Goal: Information Seeking & Learning: Learn about a topic

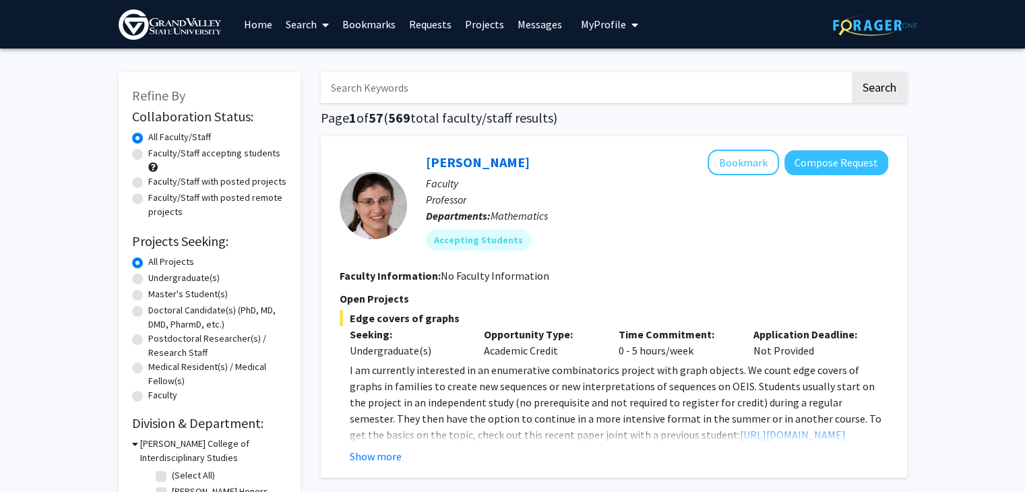
click at [383, 84] on input "Search Keywords" at bounding box center [585, 87] width 529 height 31
type input "equality"
click at [852, 72] on button "Search" at bounding box center [879, 87] width 55 height 31
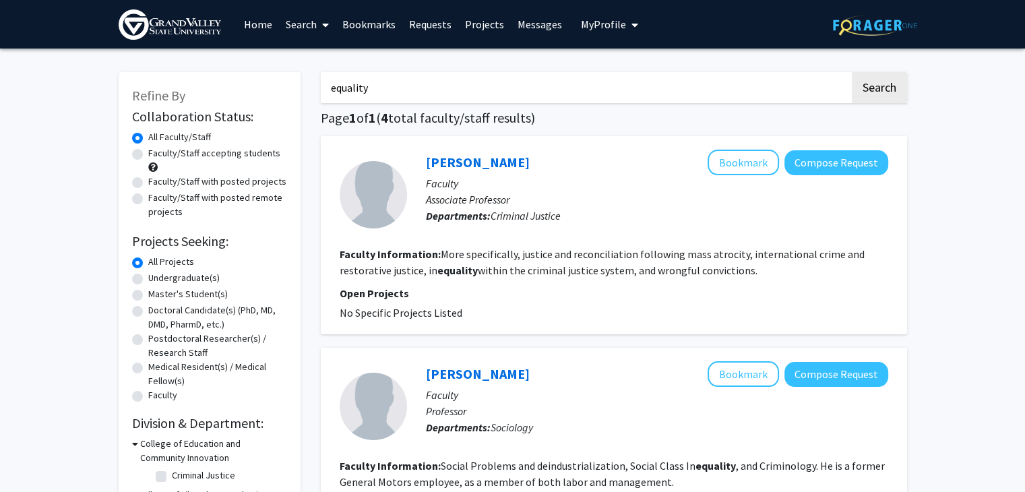
click at [513, 250] on fg-read-more "More specifically, justice and reconciliation following mass atrocity, internat…" at bounding box center [602, 262] width 525 height 30
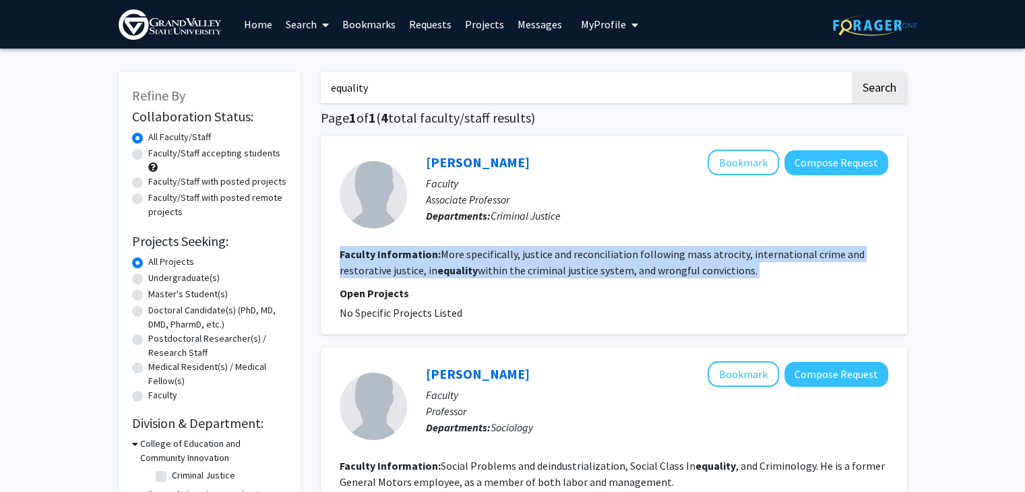
click at [513, 250] on fg-read-more "More specifically, justice and reconciliation following mass atrocity, internat…" at bounding box center [602, 262] width 525 height 30
click at [558, 249] on fg-read-more "More specifically, justice and reconciliation following mass atrocity, internat…" at bounding box center [602, 262] width 525 height 30
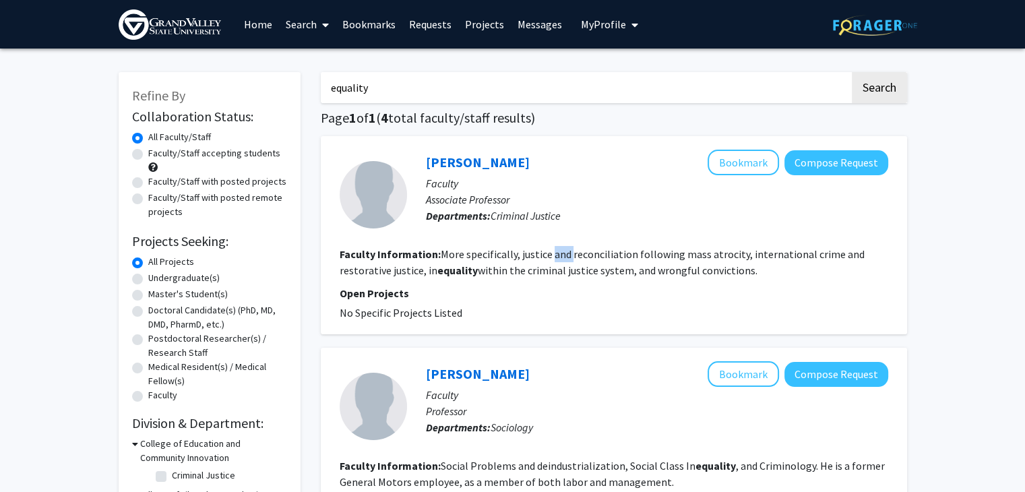
click at [558, 249] on fg-read-more "More specifically, justice and reconciliation following mass atrocity, internat…" at bounding box center [602, 262] width 525 height 30
click at [523, 249] on fg-read-more "More specifically, justice and reconciliation following mass atrocity, internat…" at bounding box center [602, 262] width 525 height 30
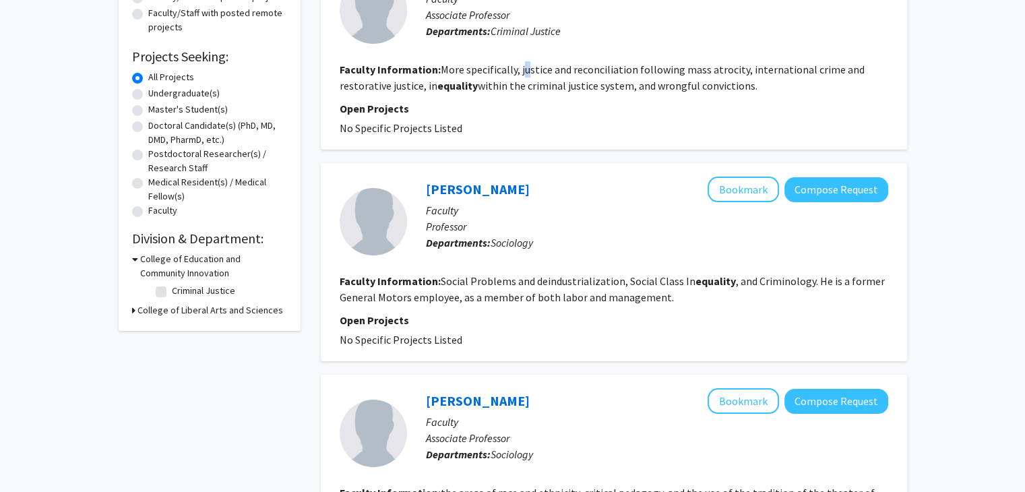
scroll to position [337, 0]
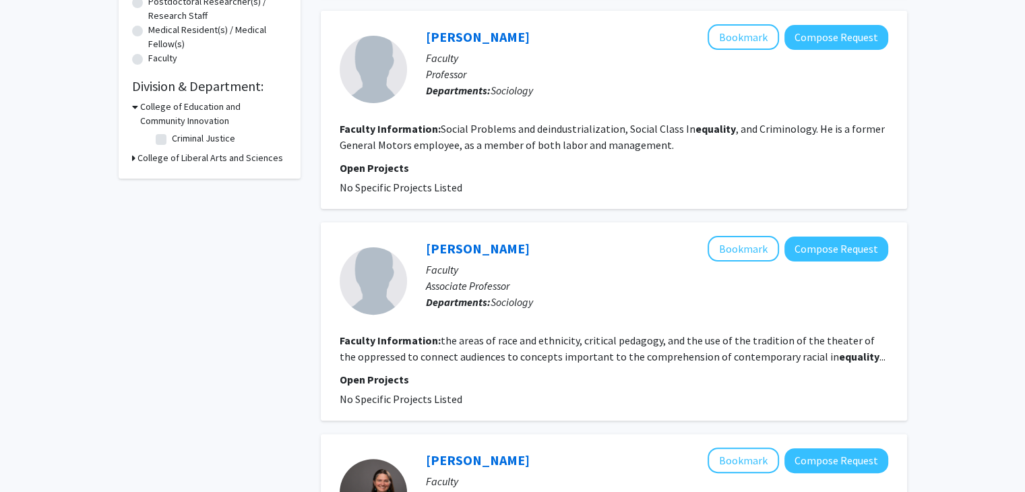
click at [496, 129] on fg-read-more "Social Problems and deindustrialization, Social Class In equality , and Crimino…" at bounding box center [612, 137] width 545 height 30
click at [578, 121] on section "Faculty Information: Social Problems and deindustrialization, Social Class In e…" at bounding box center [614, 137] width 549 height 32
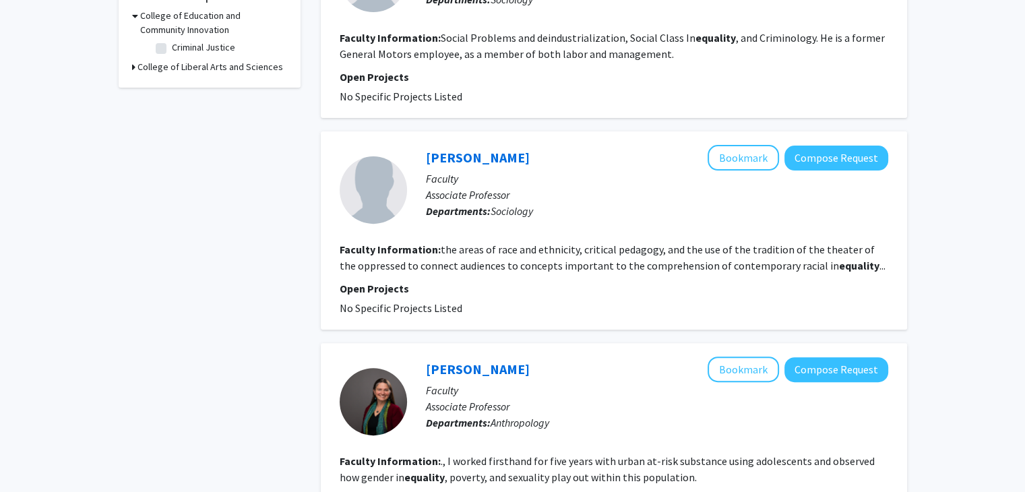
scroll to position [539, 0]
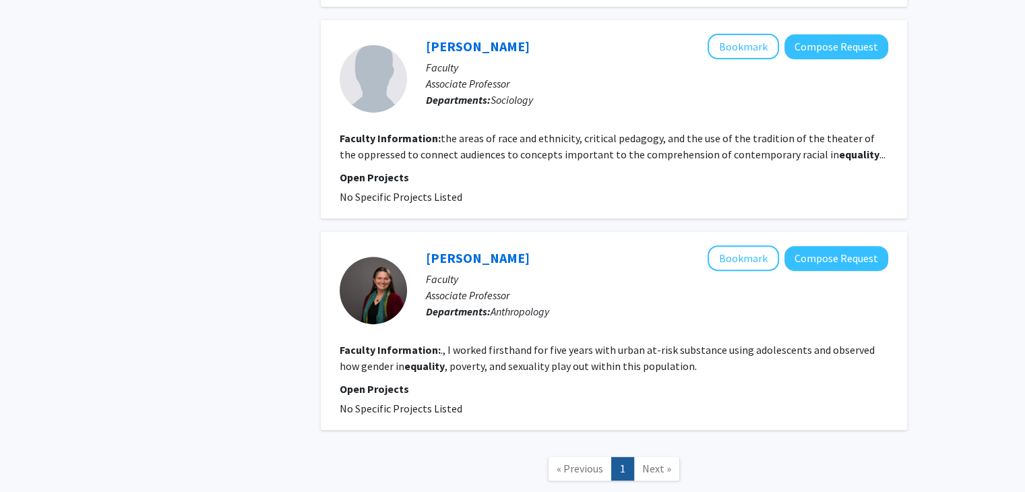
click at [482, 130] on section "Faculty Information: the areas of race and ethnicity, critical pedagogy, and th…" at bounding box center [614, 146] width 549 height 32
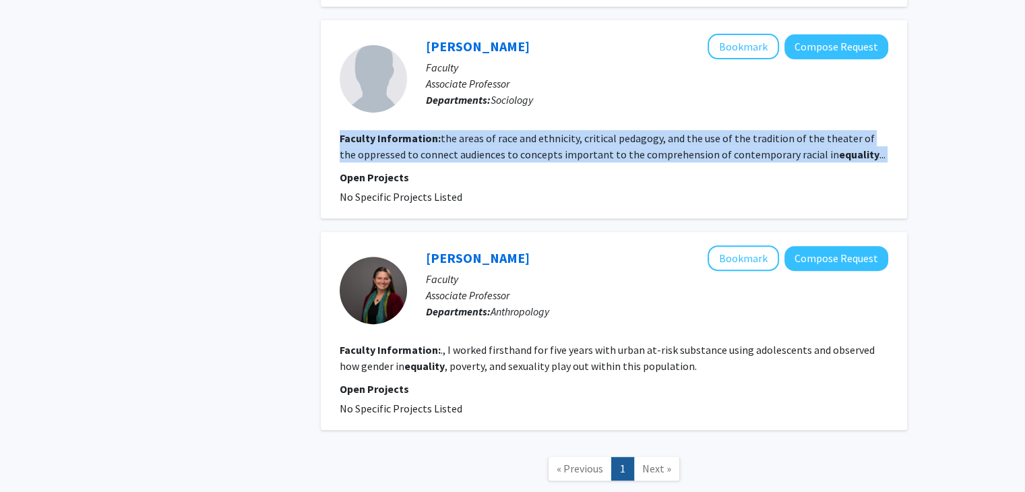
click at [482, 130] on section "Faculty Information: the areas of race and ethnicity, critical pedagogy, and th…" at bounding box center [614, 146] width 549 height 32
click at [586, 130] on section "Faculty Information: the areas of race and ethnicity, critical pedagogy, and th…" at bounding box center [614, 146] width 549 height 32
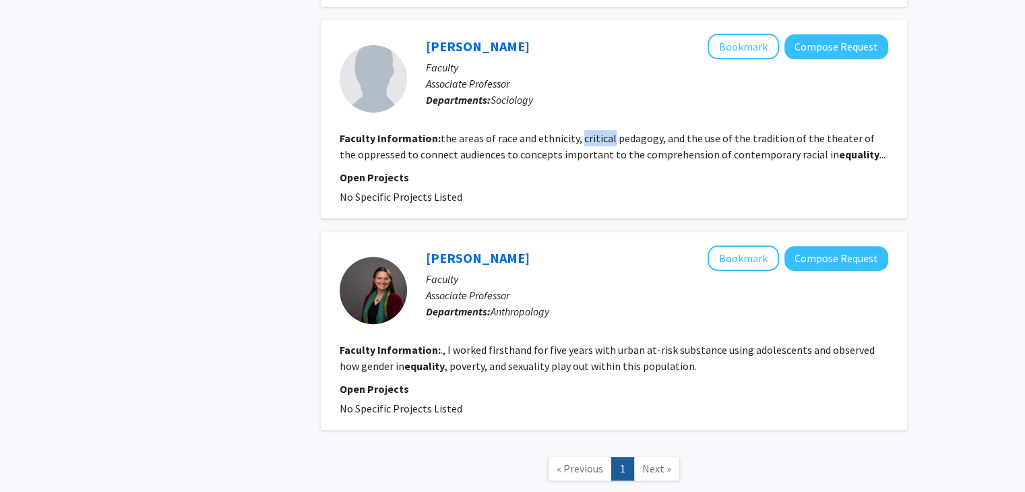
drag, startPoint x: 586, startPoint y: 128, endPoint x: 498, endPoint y: 137, distance: 88.7
click at [582, 130] on section "Faculty Information: the areas of race and ethnicity, critical pedagogy, and th…" at bounding box center [614, 146] width 549 height 32
click at [498, 137] on fg-read-more "the areas of race and ethnicity, critical pedagogy, and the use of the traditio…" at bounding box center [613, 146] width 546 height 30
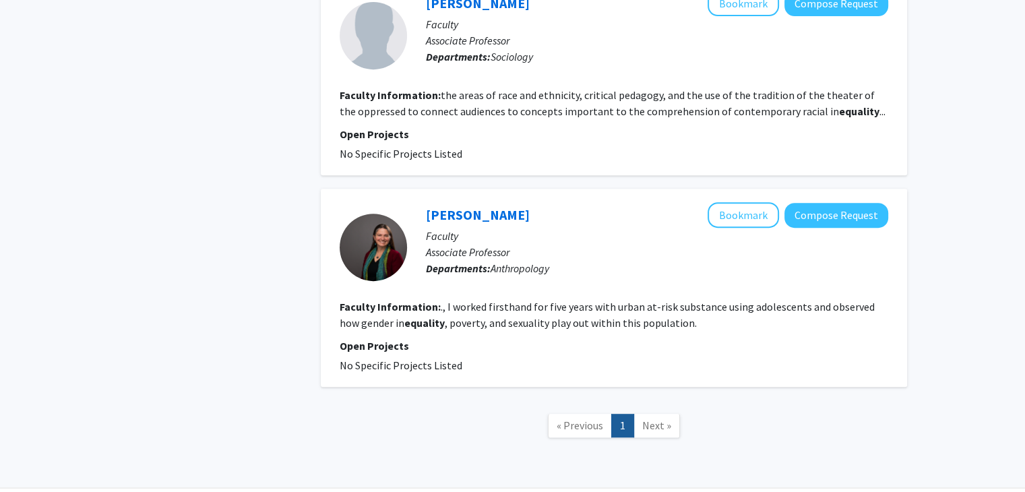
scroll to position [624, 0]
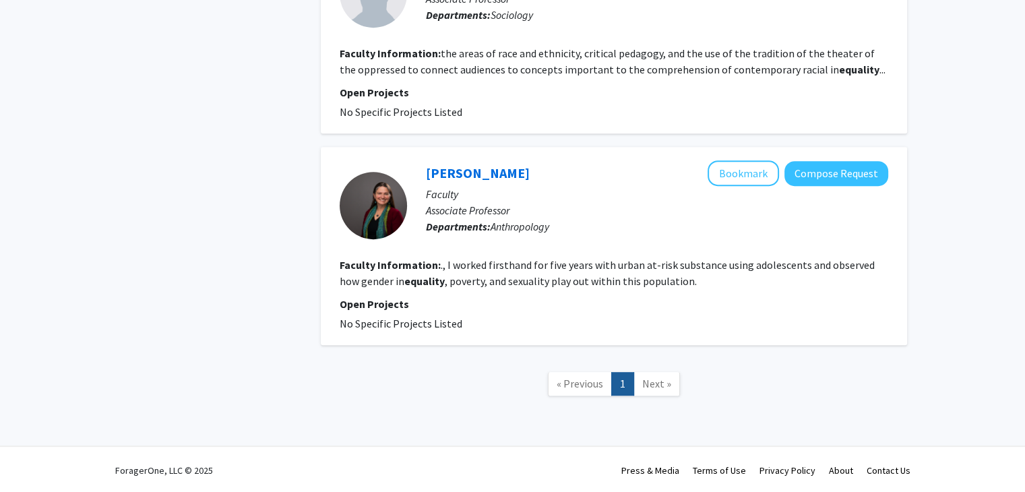
click at [516, 261] on fg-read-more "., I worked firsthand for five years with urban at-risk substance using adolesc…" at bounding box center [607, 273] width 535 height 30
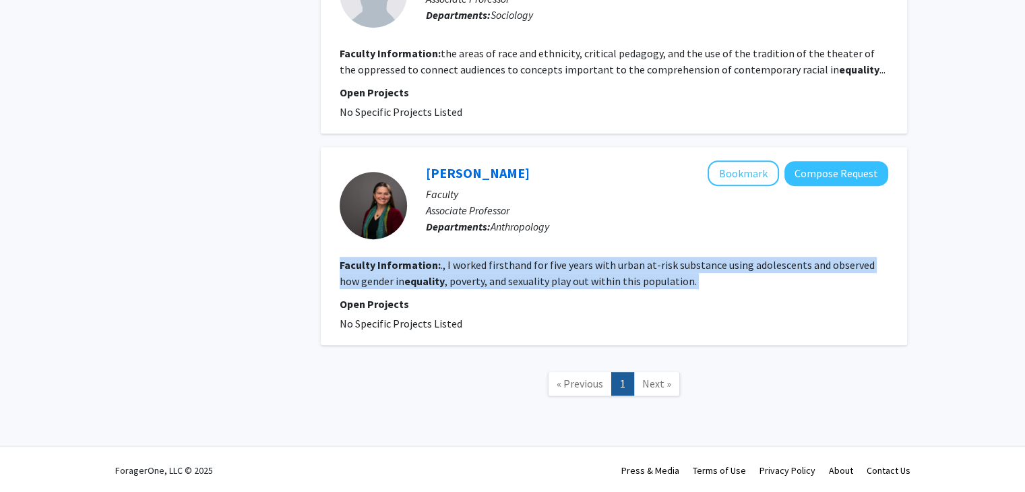
drag, startPoint x: 516, startPoint y: 261, endPoint x: 606, endPoint y: 259, distance: 91.0
click at [516, 261] on fg-read-more "., I worked firsthand for five years with urban at-risk substance using adolesc…" at bounding box center [607, 273] width 535 height 30
click at [606, 259] on fg-read-more "., I worked firsthand for five years with urban at-risk substance using adolesc…" at bounding box center [607, 273] width 535 height 30
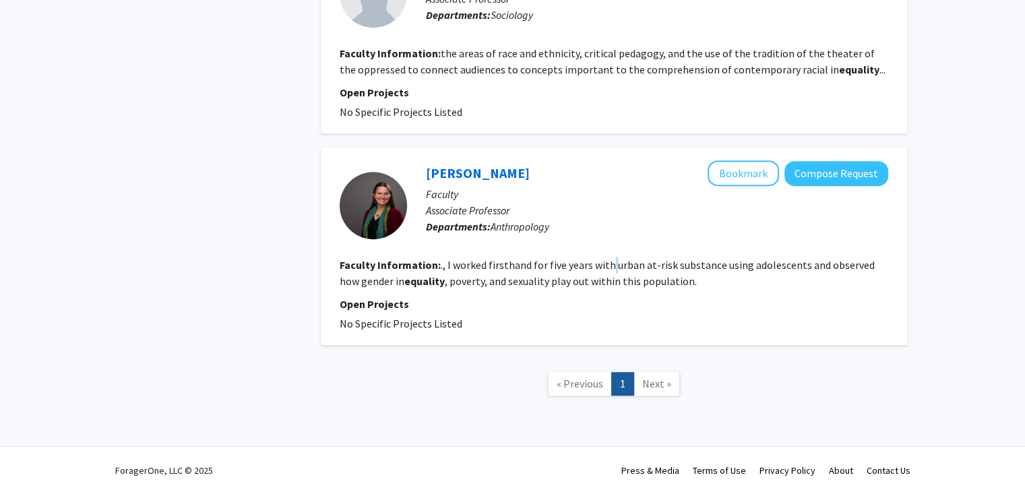
drag, startPoint x: 606, startPoint y: 259, endPoint x: 542, endPoint y: 270, distance: 64.9
click at [604, 260] on fg-read-more "., I worked firsthand for five years with urban at-risk substance using adolesc…" at bounding box center [607, 273] width 535 height 30
click at [542, 270] on section "Faculty Information: ., I worked firsthand for five years with urban at-risk su…" at bounding box center [614, 273] width 549 height 32
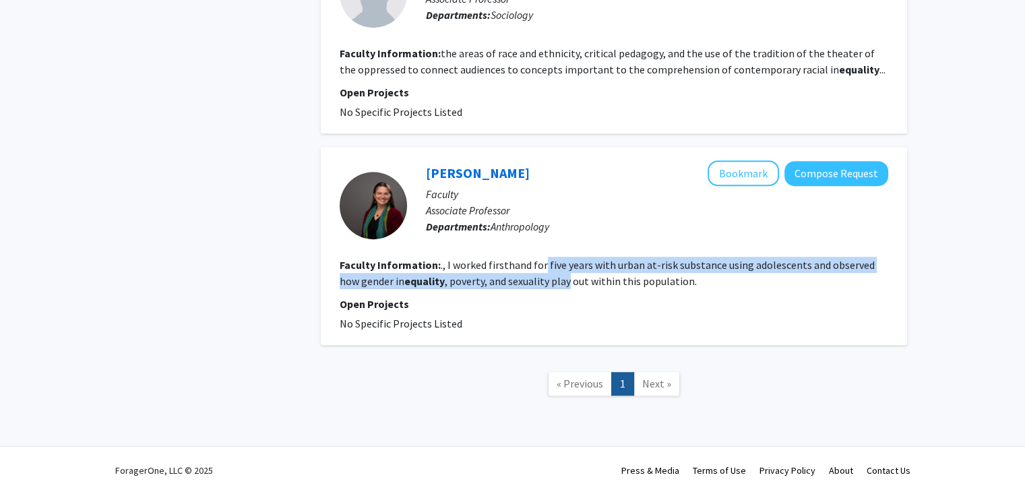
drag, startPoint x: 542, startPoint y: 270, endPoint x: 471, endPoint y: 276, distance: 71.7
click at [536, 272] on section "Faculty Information: ., I worked firsthand for five years with urban at-risk su…" at bounding box center [614, 273] width 549 height 32
click at [608, 270] on section "Faculty Information: ., I worked firsthand for five years with urban at-risk su…" at bounding box center [614, 273] width 549 height 32
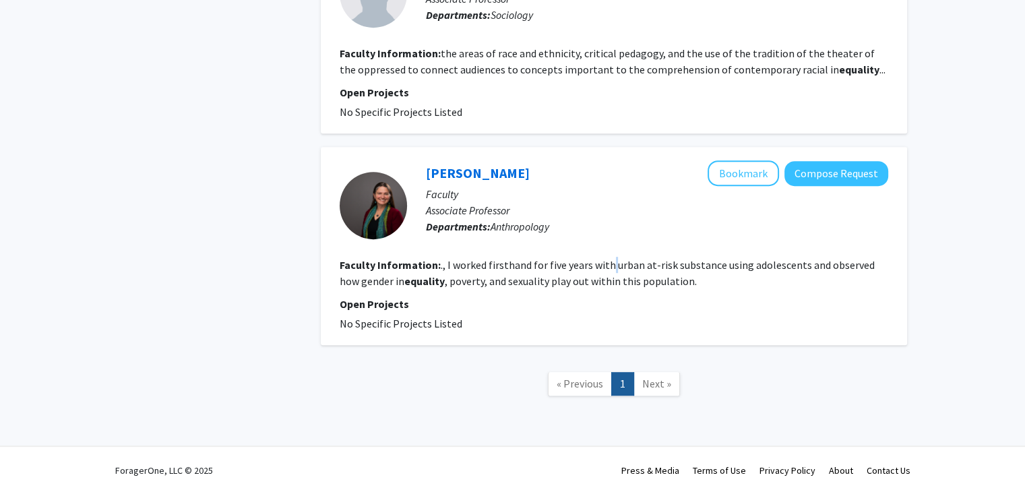
click at [608, 270] on section "Faculty Information: ., I worked firsthand for five years with urban at-risk su…" at bounding box center [614, 273] width 549 height 32
click at [515, 271] on fg-read-more "., I worked firsthand for five years with urban at-risk substance using adolesc…" at bounding box center [607, 273] width 535 height 30
drag, startPoint x: 439, startPoint y: 211, endPoint x: 598, endPoint y: 208, distance: 159.7
click at [600, 208] on p "Associate Professor" at bounding box center [657, 210] width 462 height 16
click at [507, 225] on span "Anthropology" at bounding box center [520, 226] width 59 height 13
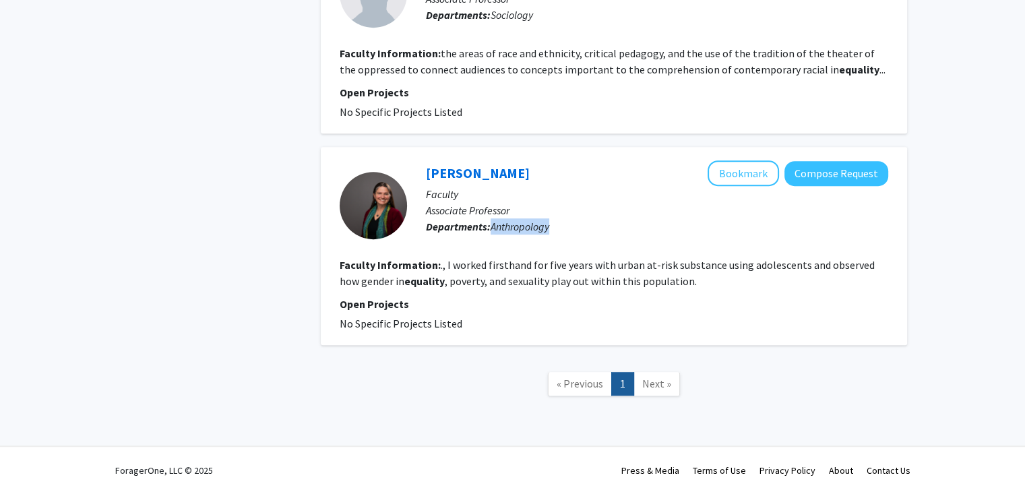
click at [507, 225] on span "Anthropology" at bounding box center [520, 226] width 59 height 13
click at [448, 228] on b "Departments:" at bounding box center [458, 226] width 65 height 13
click at [451, 227] on b "Departments:" at bounding box center [458, 226] width 65 height 13
click at [504, 224] on span "Anthropology" at bounding box center [520, 226] width 59 height 13
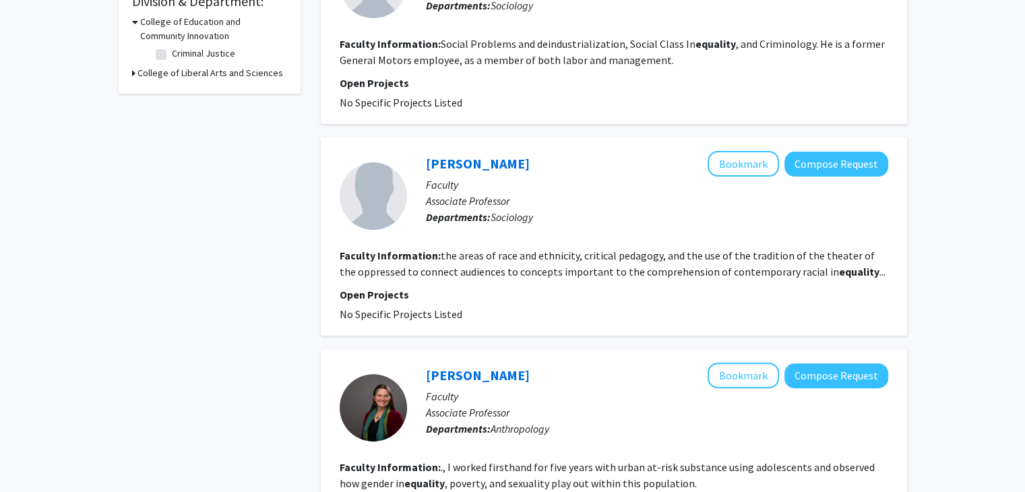
click at [504, 213] on span "Sociology" at bounding box center [512, 216] width 42 height 13
click at [491, 210] on p "Departments: Sociology" at bounding box center [657, 217] width 462 height 16
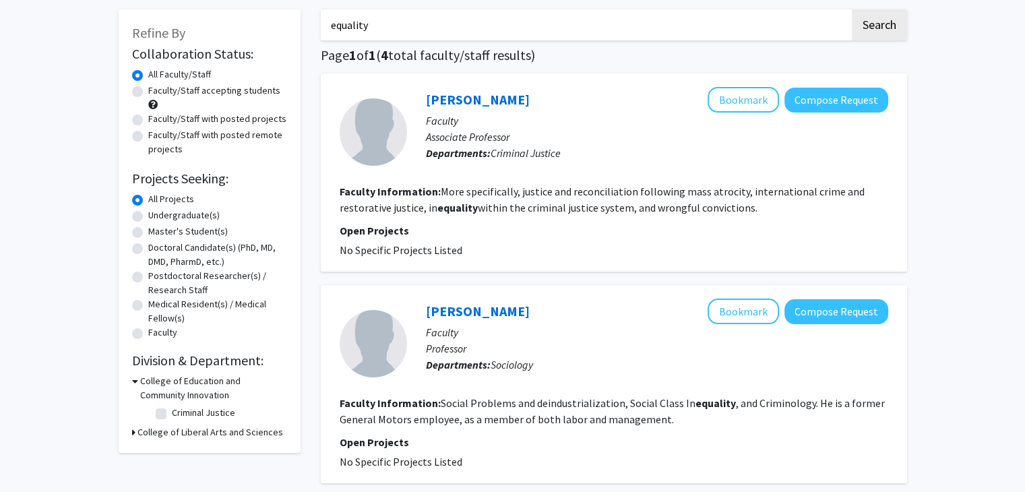
scroll to position [18, 0]
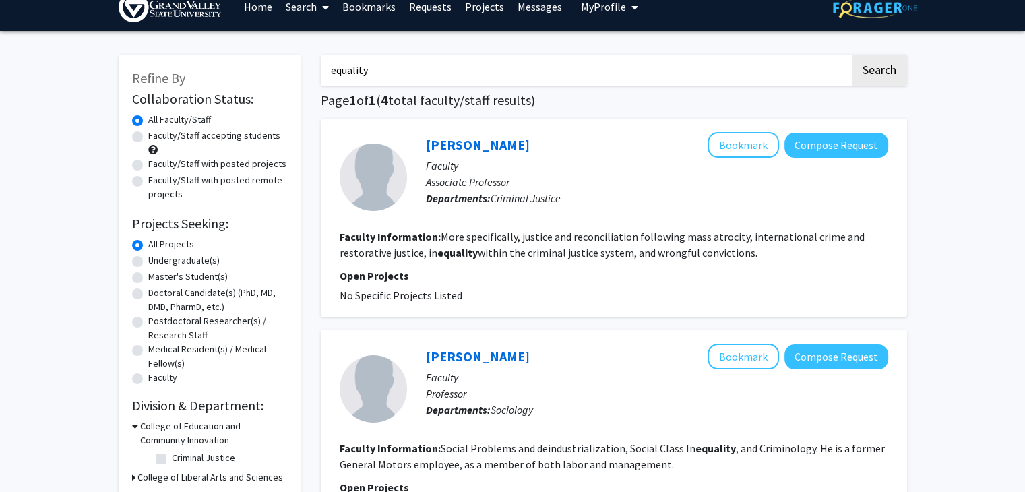
click at [512, 197] on span "Criminal Justice" at bounding box center [526, 197] width 70 height 13
click at [483, 184] on p "Associate Professor" at bounding box center [657, 182] width 462 height 16
click at [426, 185] on p "Associate Professor" at bounding box center [657, 182] width 462 height 16
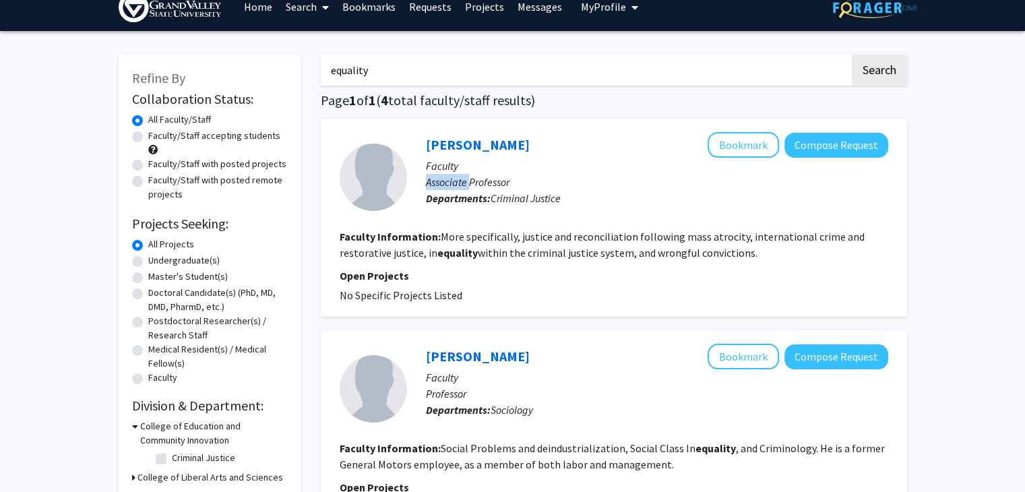
drag, startPoint x: 425, startPoint y: 185, endPoint x: 519, endPoint y: 192, distance: 94.0
click at [436, 185] on p "Associate Professor" at bounding box center [657, 182] width 462 height 16
click at [519, 192] on span "Criminal Justice" at bounding box center [526, 197] width 70 height 13
click at [552, 198] on span "Criminal Justice" at bounding box center [526, 197] width 70 height 13
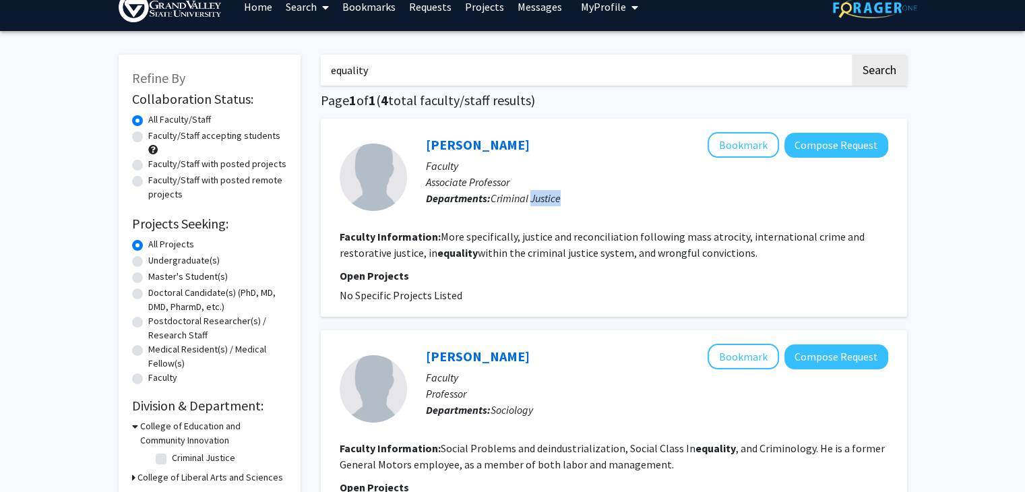
click at [552, 198] on span "Criminal Justice" at bounding box center [526, 197] width 70 height 13
click at [499, 199] on span "Criminal Justice" at bounding box center [526, 197] width 70 height 13
click at [538, 197] on span "Criminal Justice" at bounding box center [526, 197] width 70 height 13
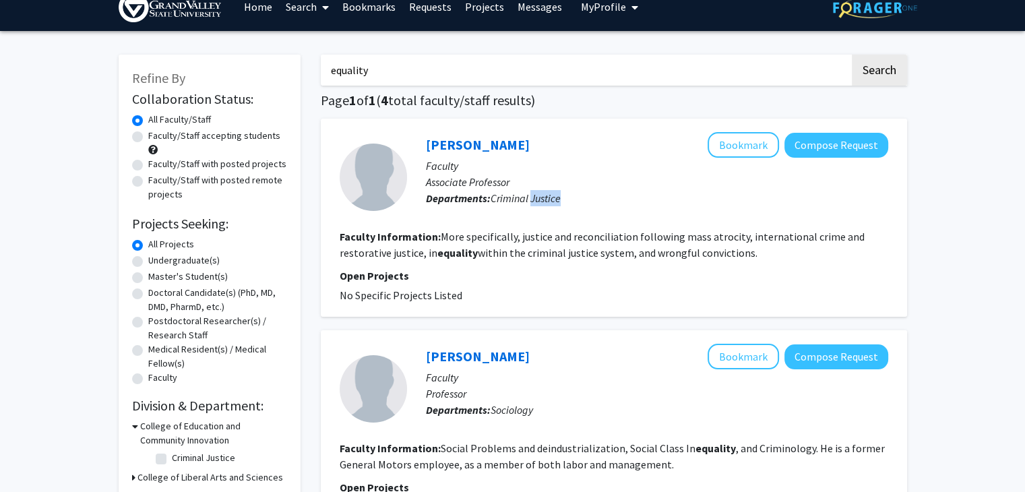
click at [538, 197] on span "Criminal Justice" at bounding box center [526, 197] width 70 height 13
click at [504, 198] on span "Criminal Justice" at bounding box center [526, 197] width 70 height 13
click at [538, 197] on span "Criminal Justice" at bounding box center [526, 197] width 70 height 13
